Goal: Go to known website: Go to known website

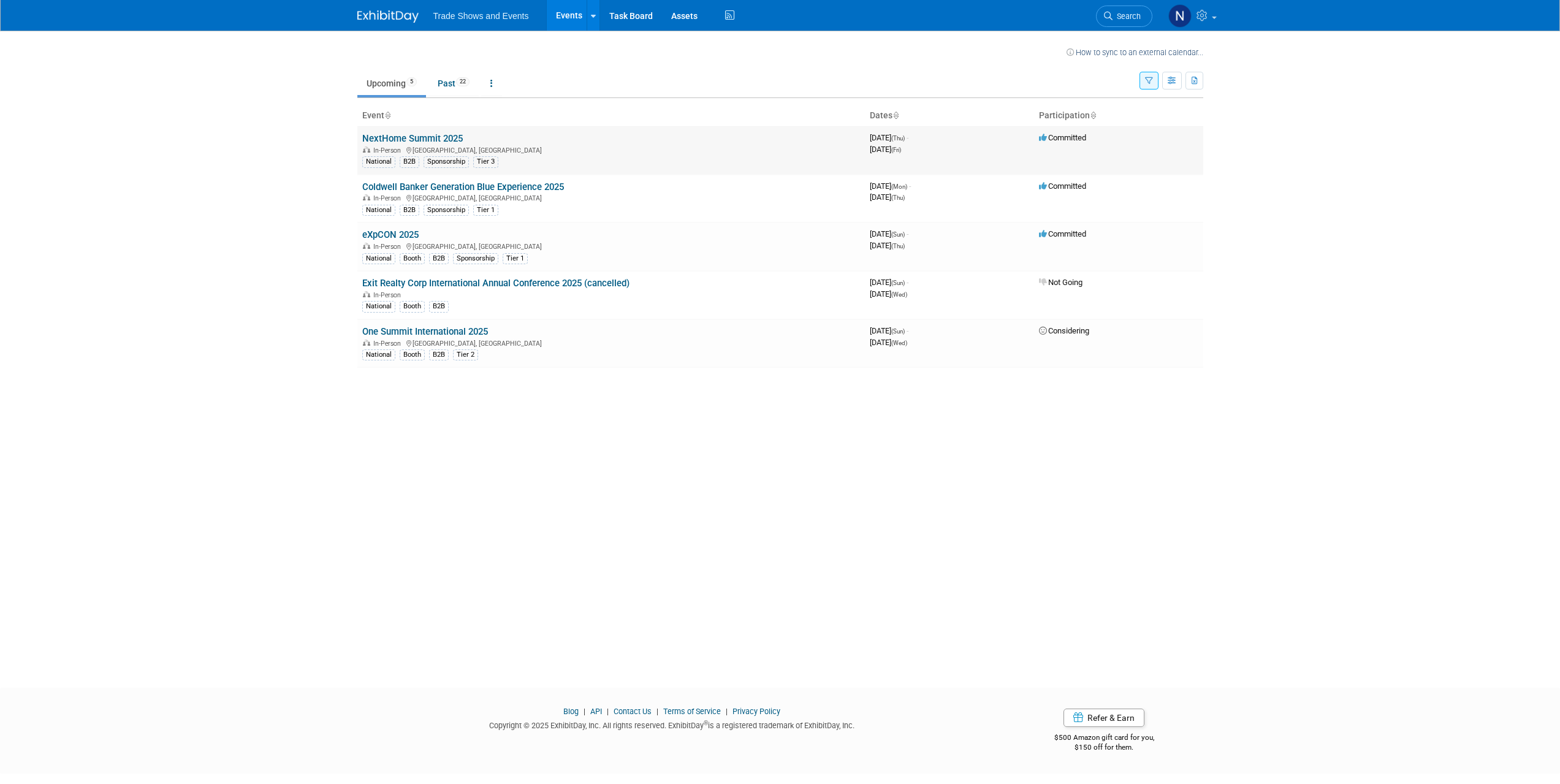
click at [415, 138] on link "NextHome Summit 2025" at bounding box center [413, 138] width 101 height 11
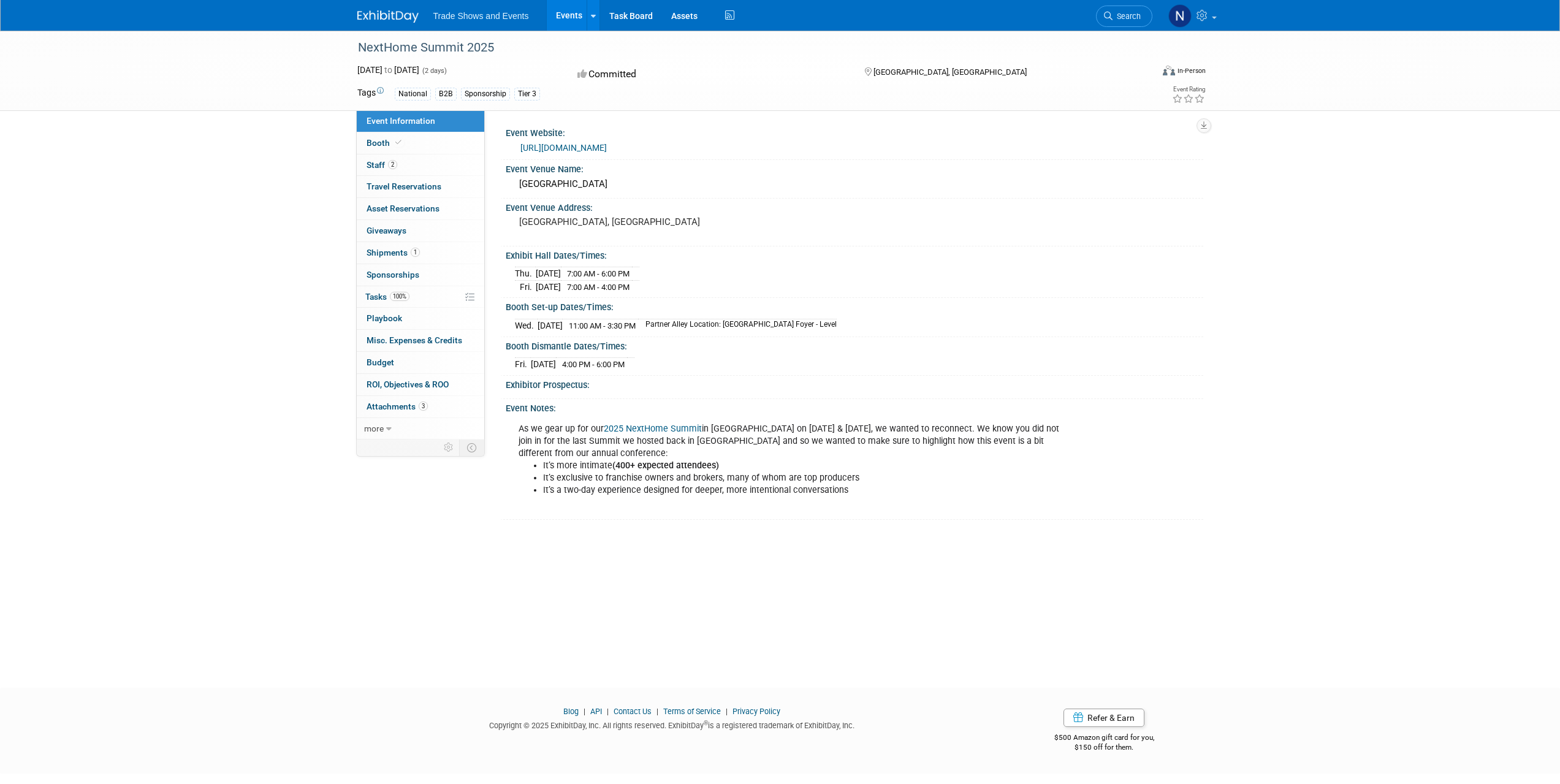
click at [592, 148] on link "https://2025phoenix.nexthome.com/" at bounding box center [564, 147] width 86 height 10
